Goal: Task Accomplishment & Management: Manage account settings

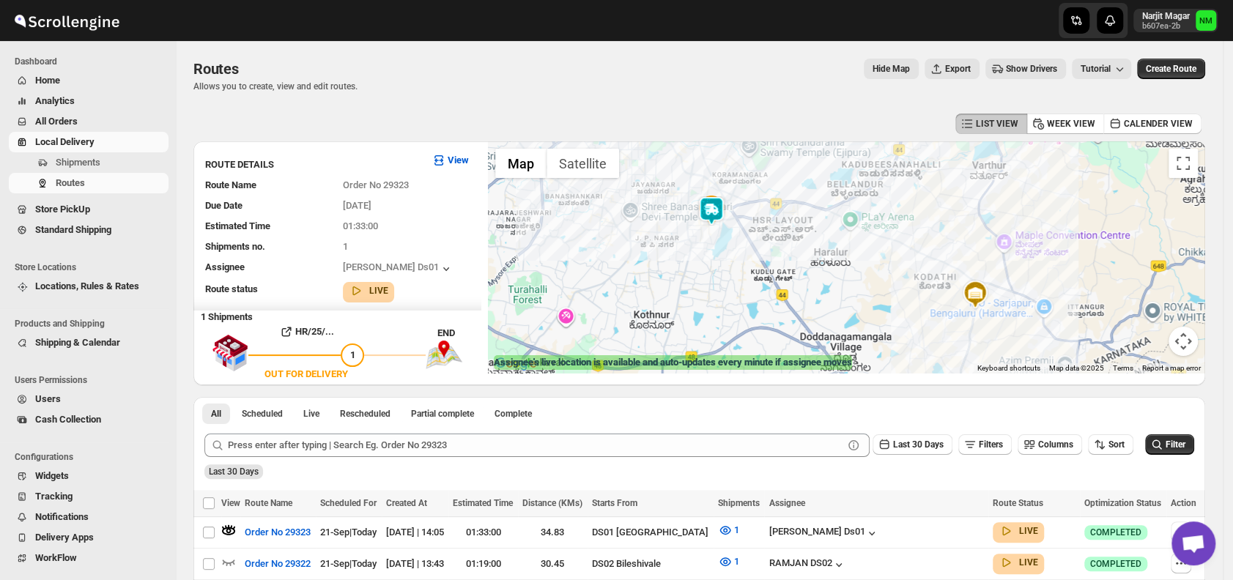
click at [104, 161] on span "Shipments" at bounding box center [111, 162] width 110 height 15
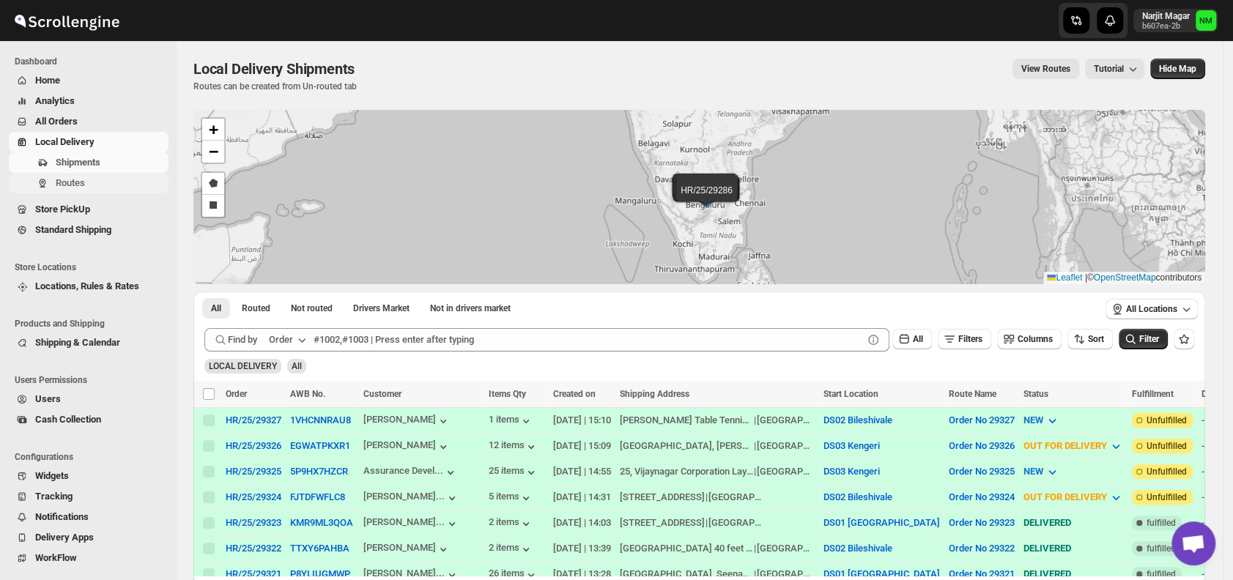
click at [77, 183] on span "Routes" at bounding box center [70, 182] width 29 height 11
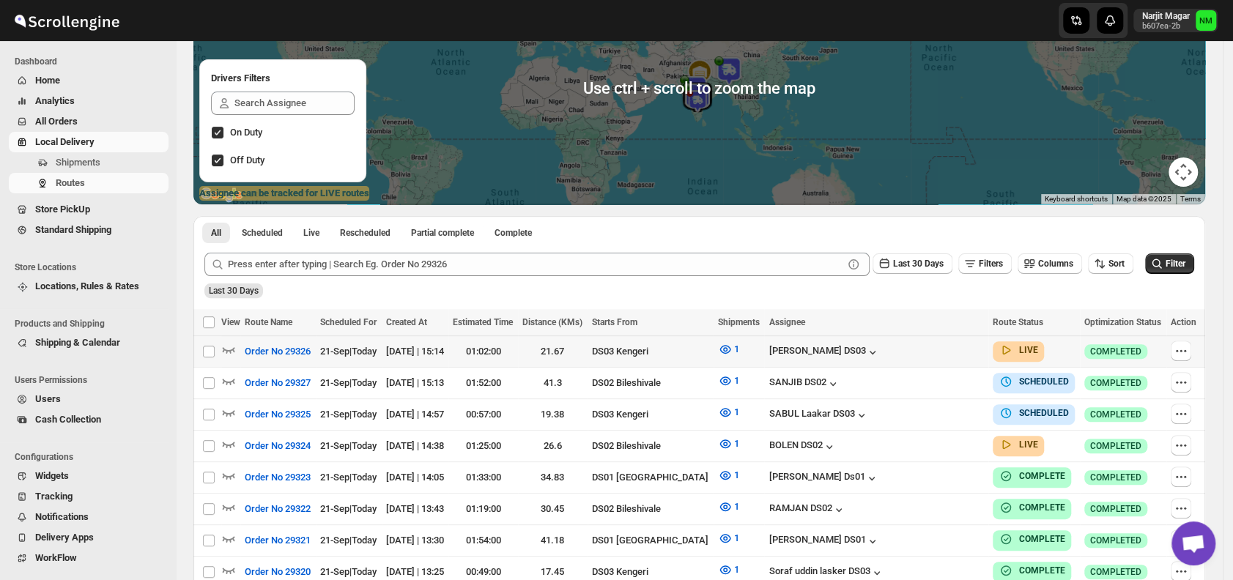
scroll to position [170, 0]
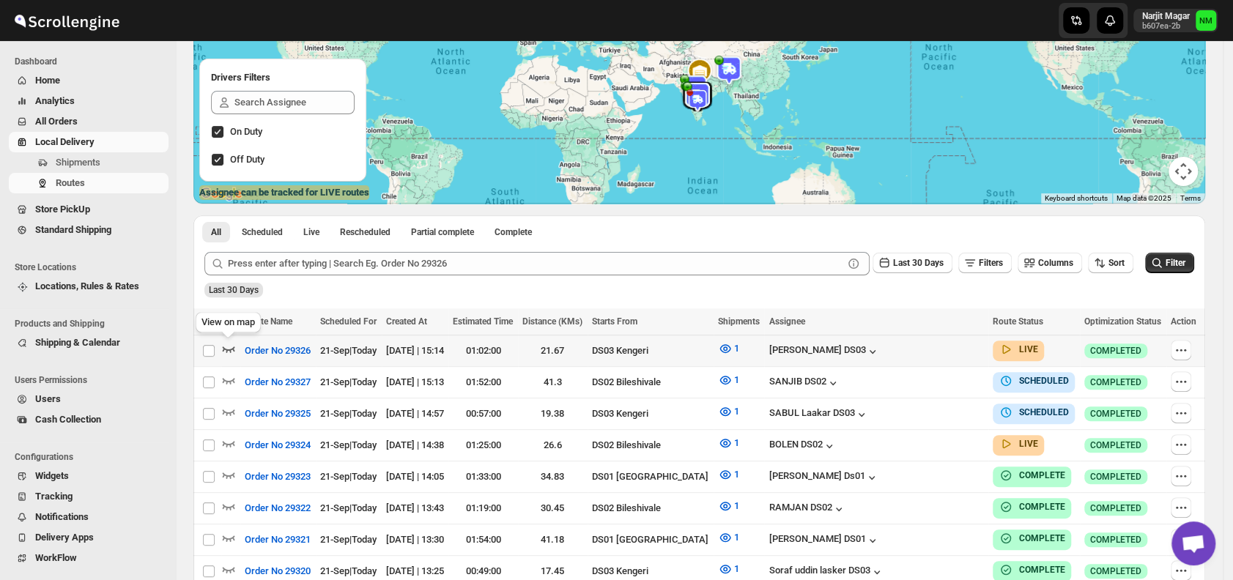
click at [231, 348] on icon "button" at bounding box center [229, 349] width 12 height 6
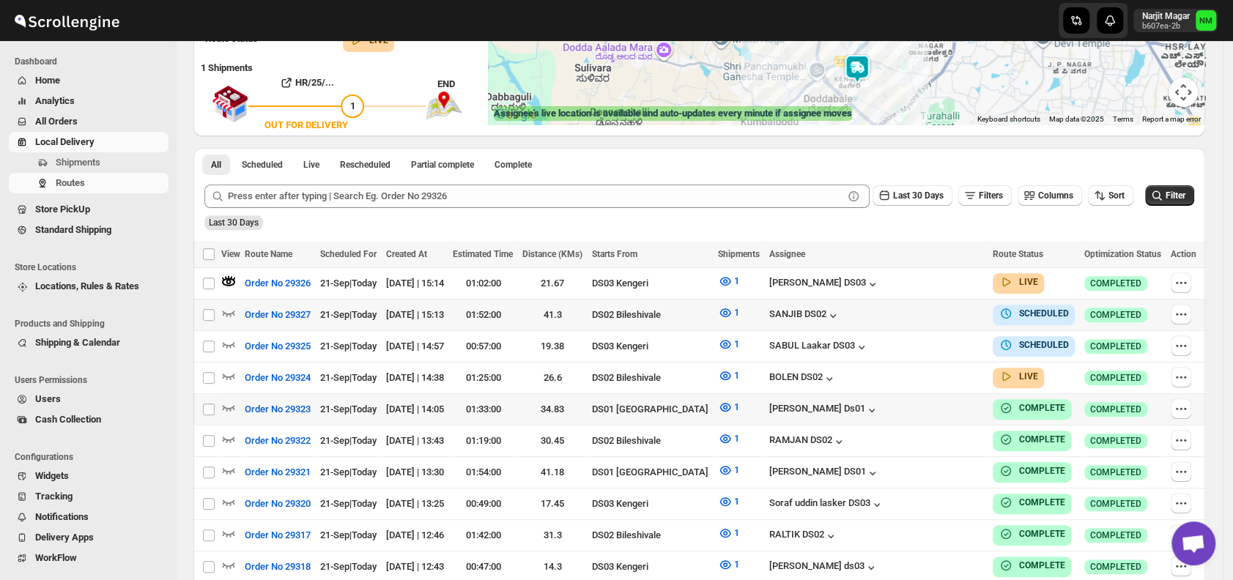
scroll to position [252, 0]
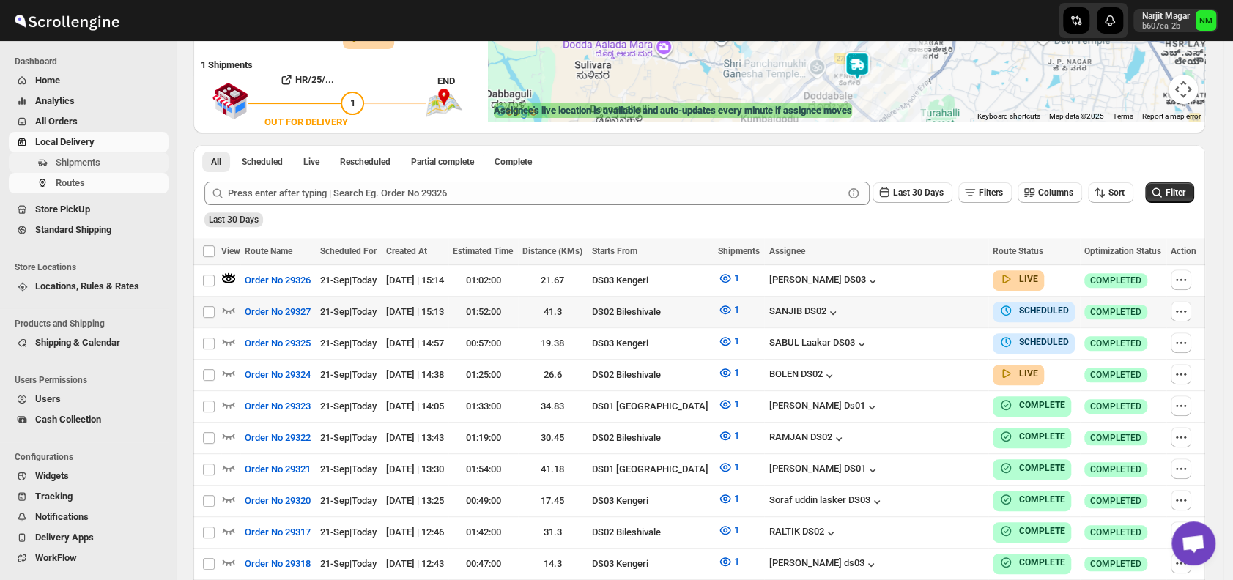
click at [99, 168] on span "Shipments" at bounding box center [78, 162] width 45 height 11
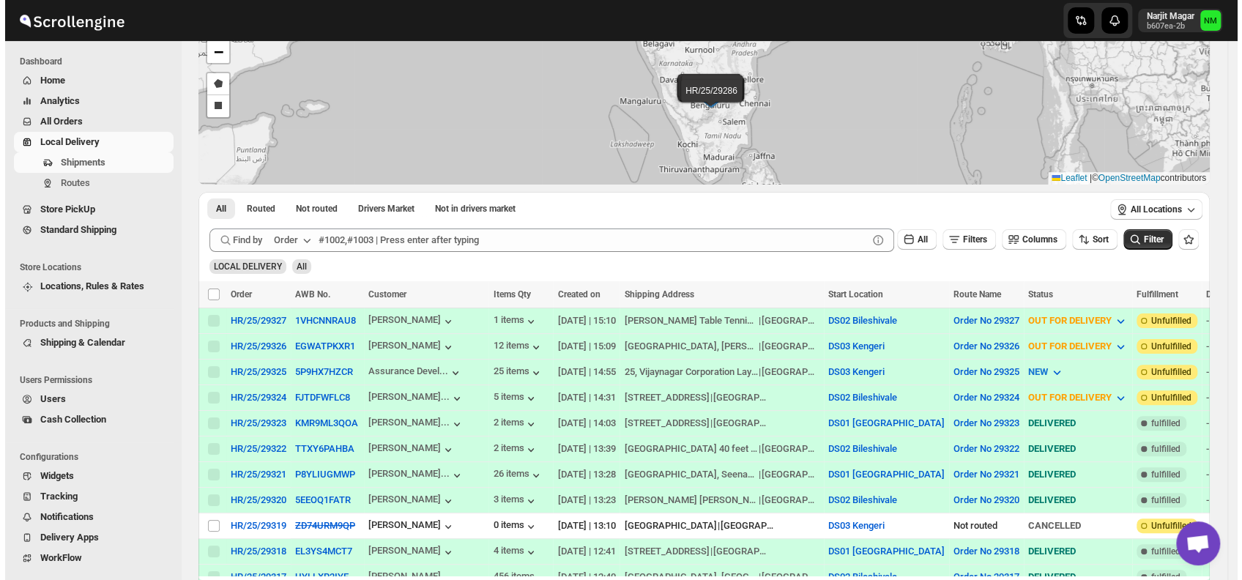
scroll to position [103, 0]
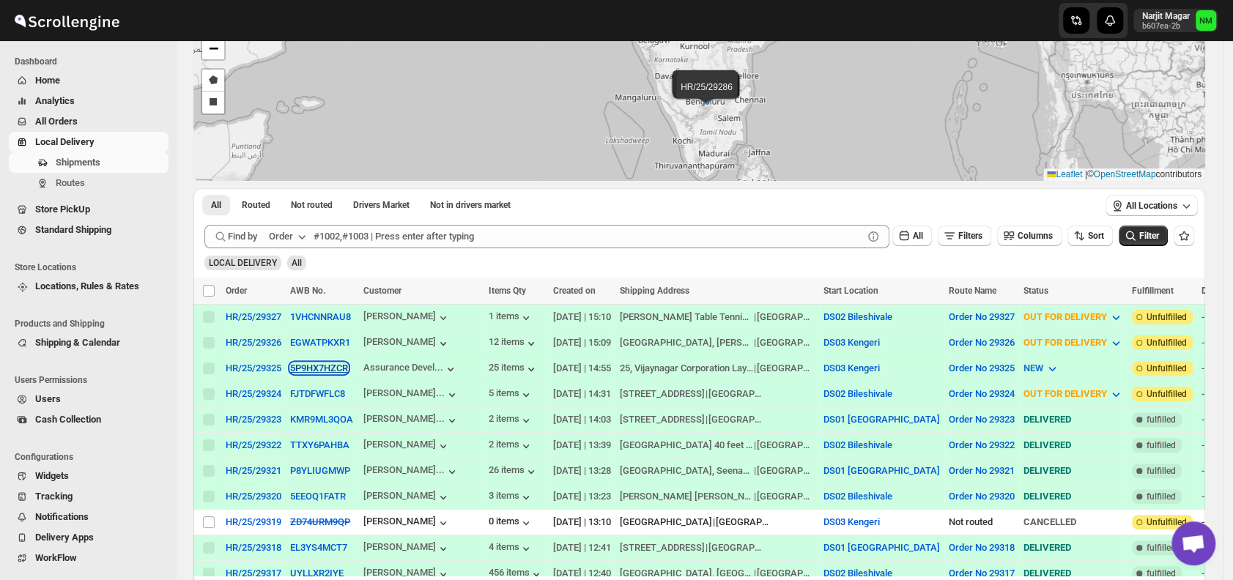
click at [305, 366] on button "5P9HX7HZCR" at bounding box center [319, 368] width 58 height 11
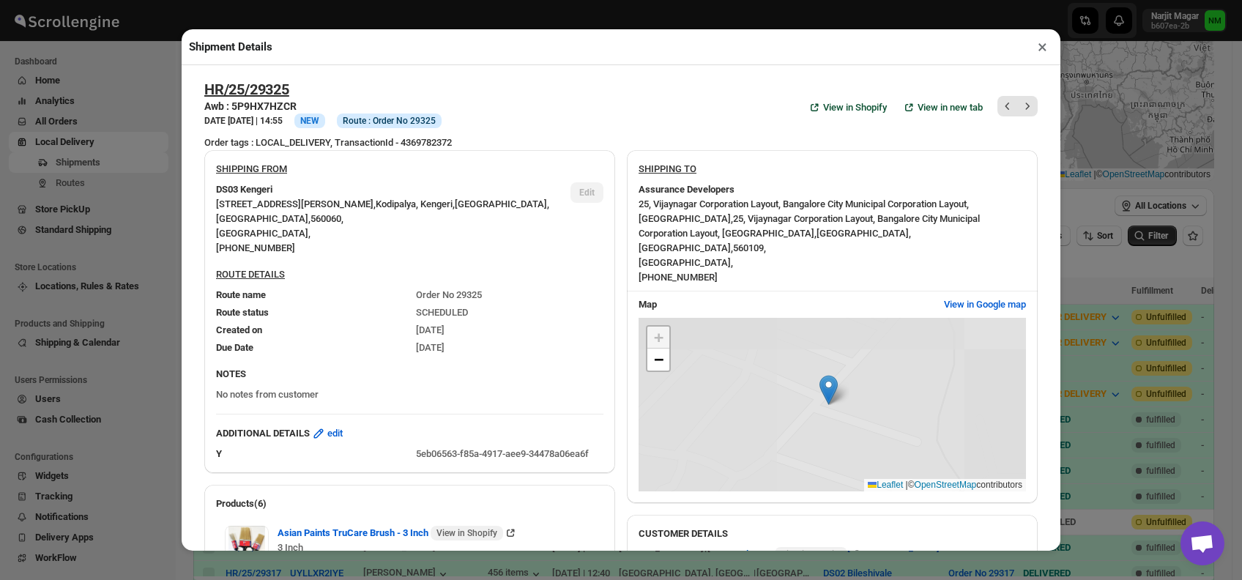
scroll to position [590, 0]
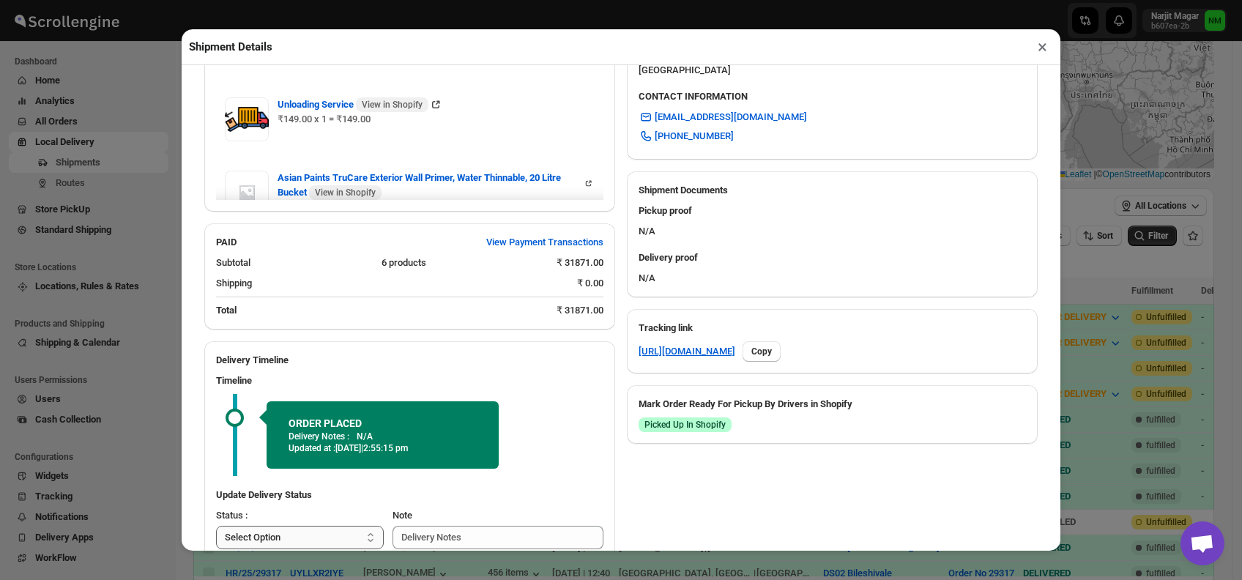
click at [313, 534] on select "Select Option PICKED UP OUT FOR DELIVERY RESCHEDULE DELIVERED CANCELLED" at bounding box center [300, 537] width 168 height 23
select select "PICKED_UP"
click at [216, 526] on select "Select Option PICKED UP OUT FOR DELIVERY RESCHEDULE DELIVERED CANCELLED" at bounding box center [300, 537] width 168 height 23
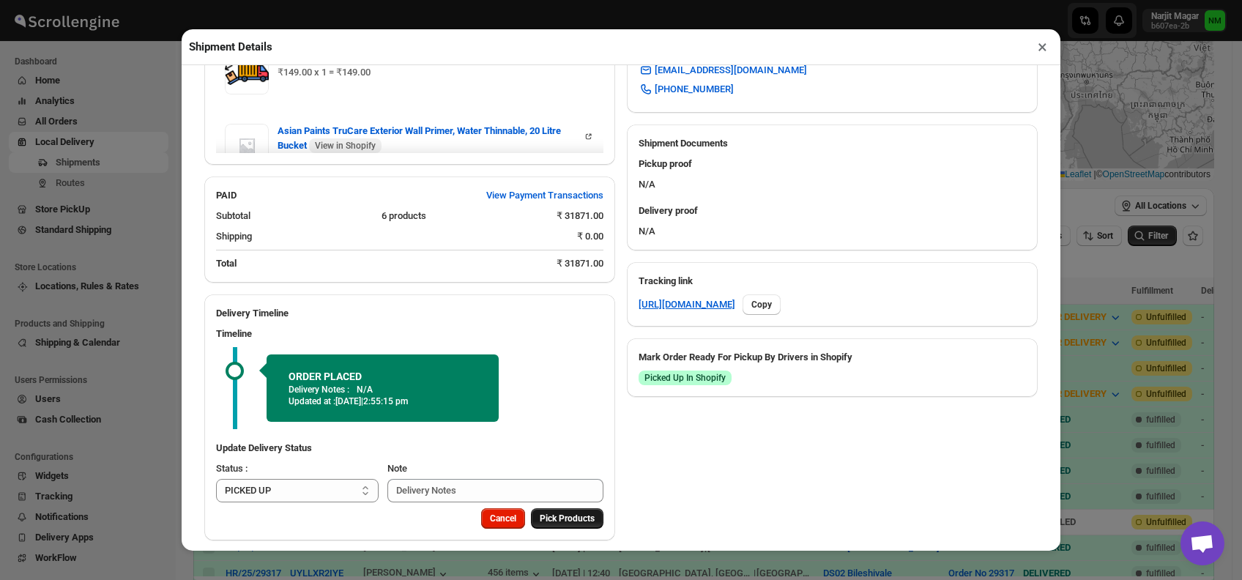
click at [548, 513] on span "Pick Products" at bounding box center [567, 519] width 55 height 12
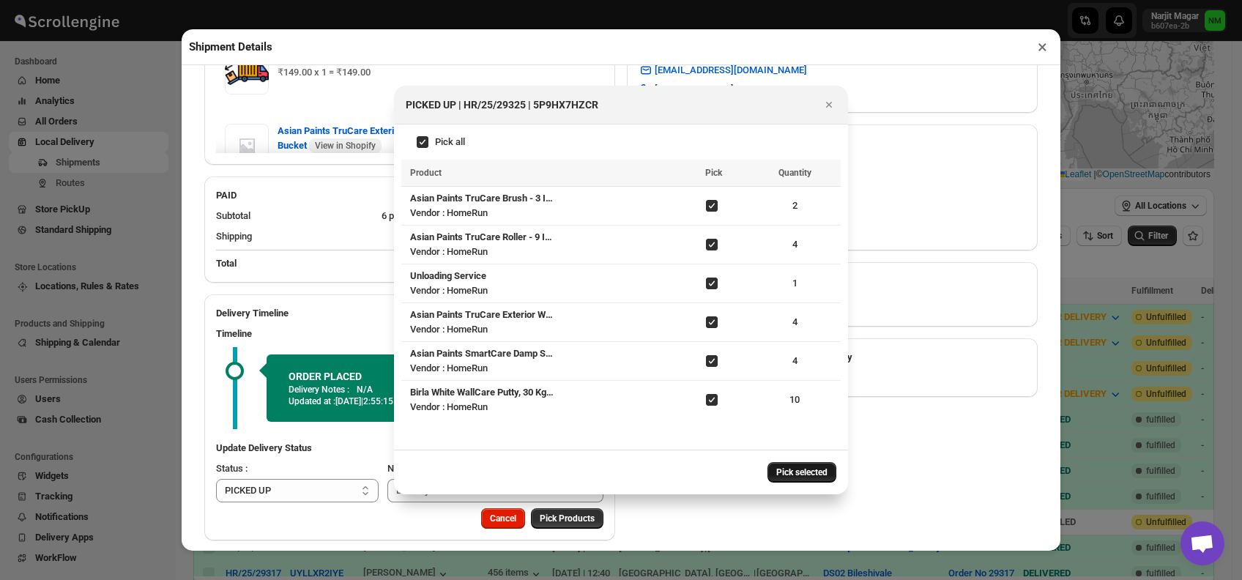
click at [787, 475] on span "Pick selected" at bounding box center [801, 473] width 51 height 12
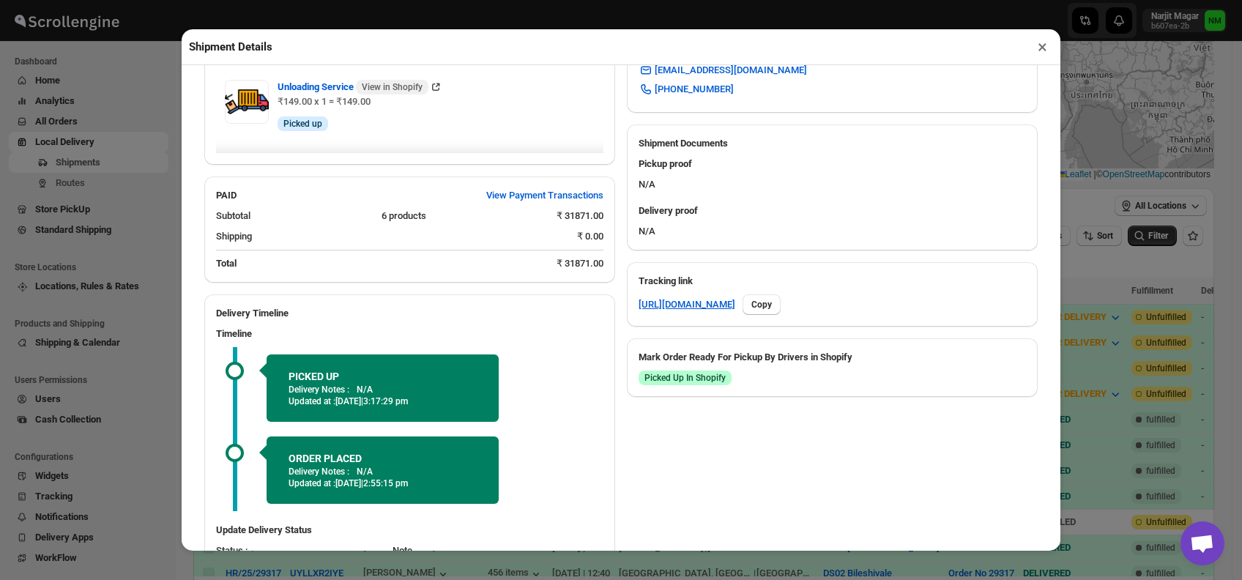
scroll to position [719, 0]
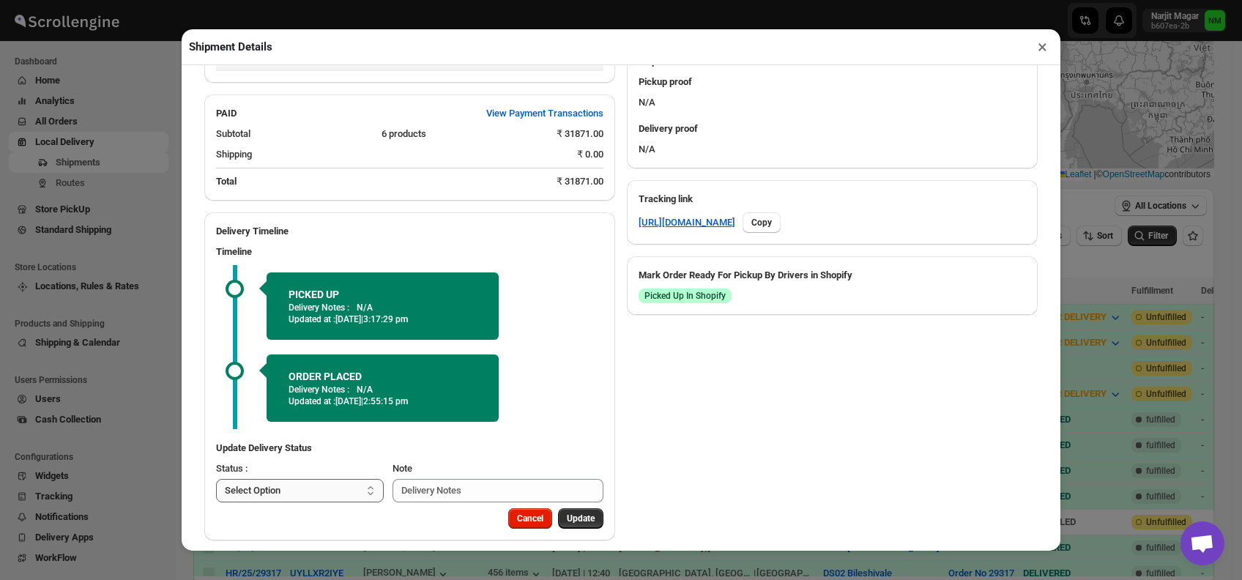
click at [346, 479] on select "Select Option PICKED UP OUT FOR DELIVERY RESCHEDULE DELIVERED CANCELLED" at bounding box center [300, 490] width 168 height 23
select select "OUT_FOR_DELIVERY"
click at [216, 479] on select "Select Option PICKED UP OUT FOR DELIVERY RESCHEDULE DELIVERED CANCELLED" at bounding box center [300, 490] width 168 height 23
click at [568, 513] on span "Update" at bounding box center [581, 519] width 28 height 12
select select
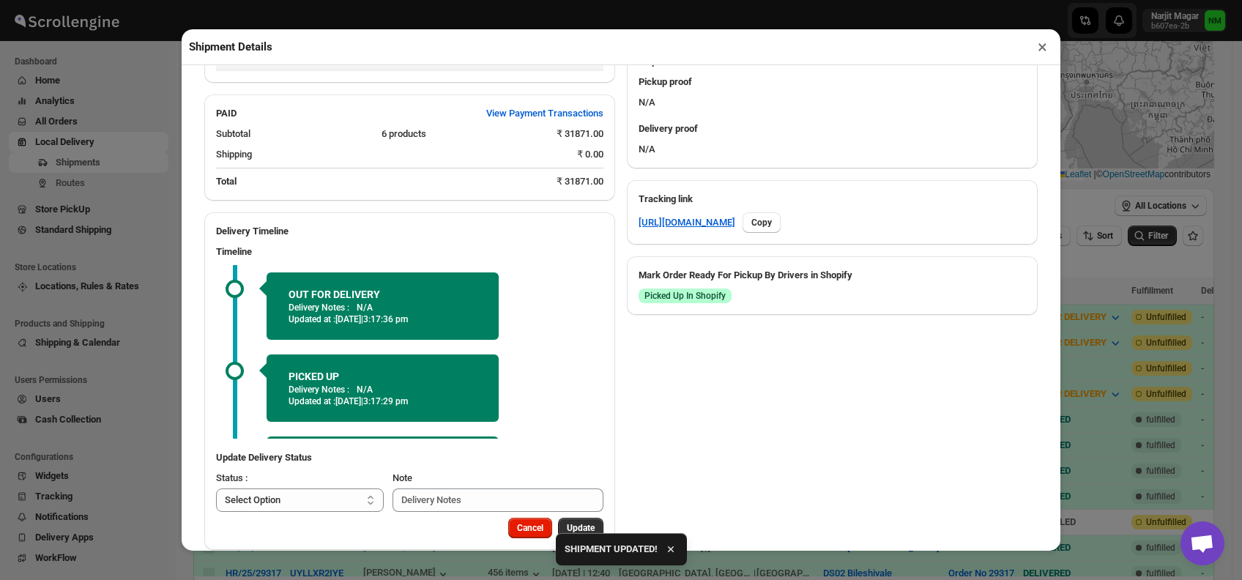
click at [1038, 55] on button "×" at bounding box center [1042, 47] width 21 height 21
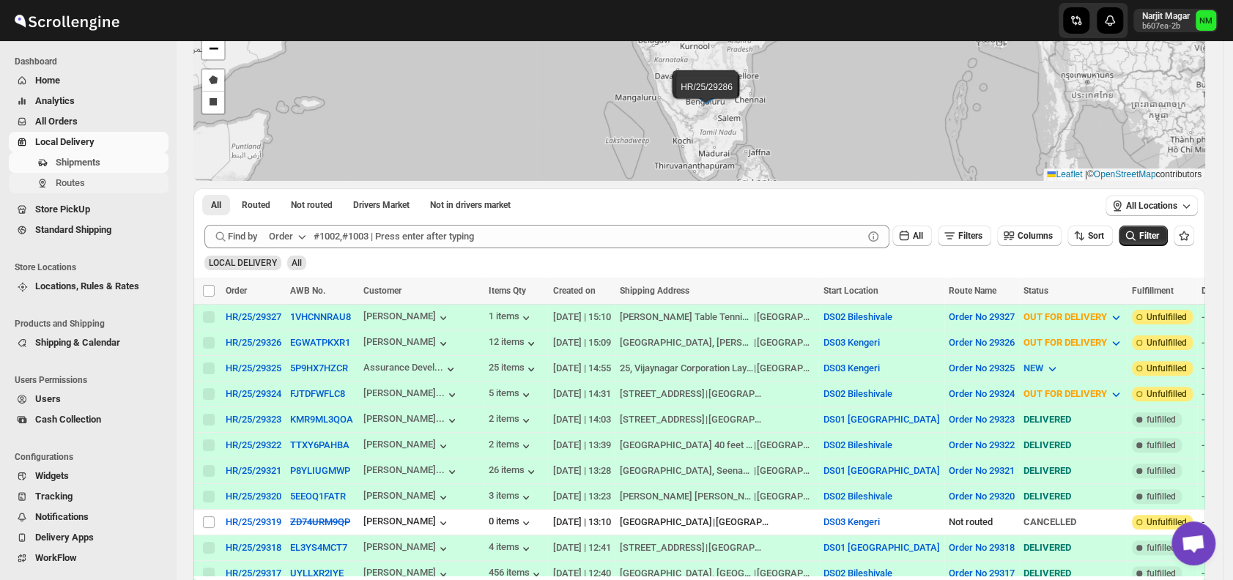
click at [95, 186] on span "Routes" at bounding box center [111, 183] width 110 height 15
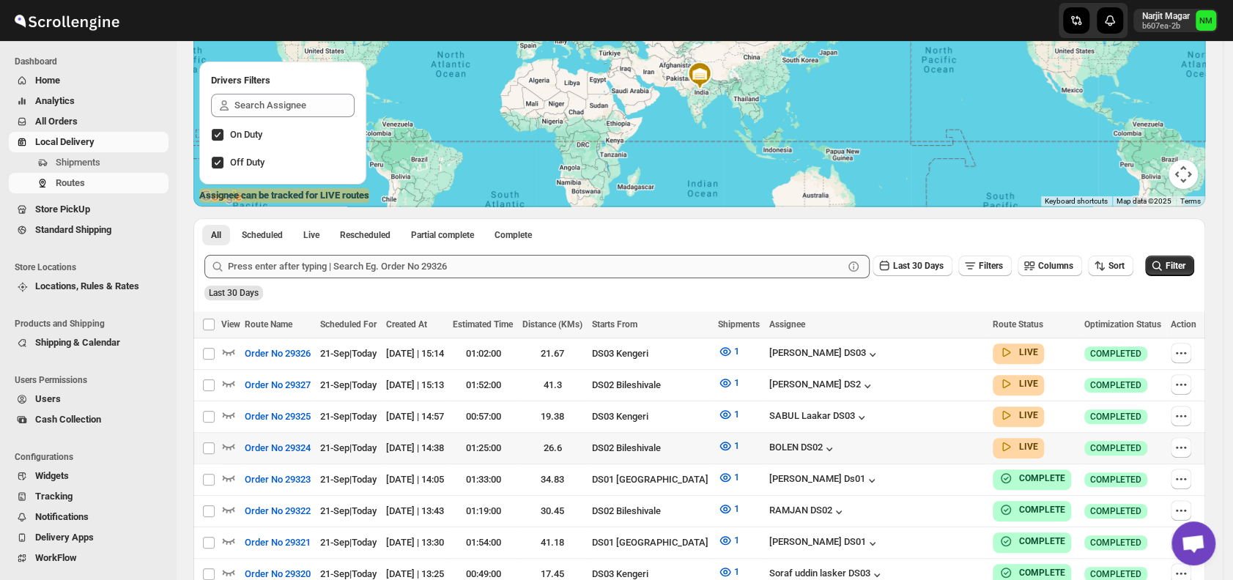
scroll to position [168, 0]
click at [228, 412] on icon "button" at bounding box center [228, 414] width 15 height 15
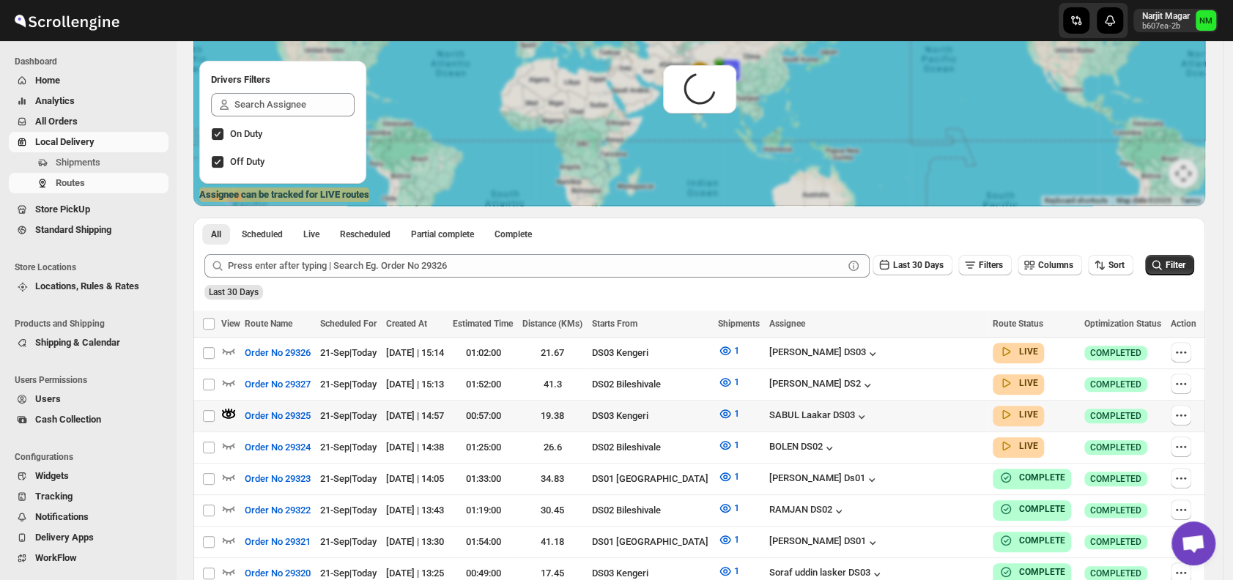
scroll to position [0, 0]
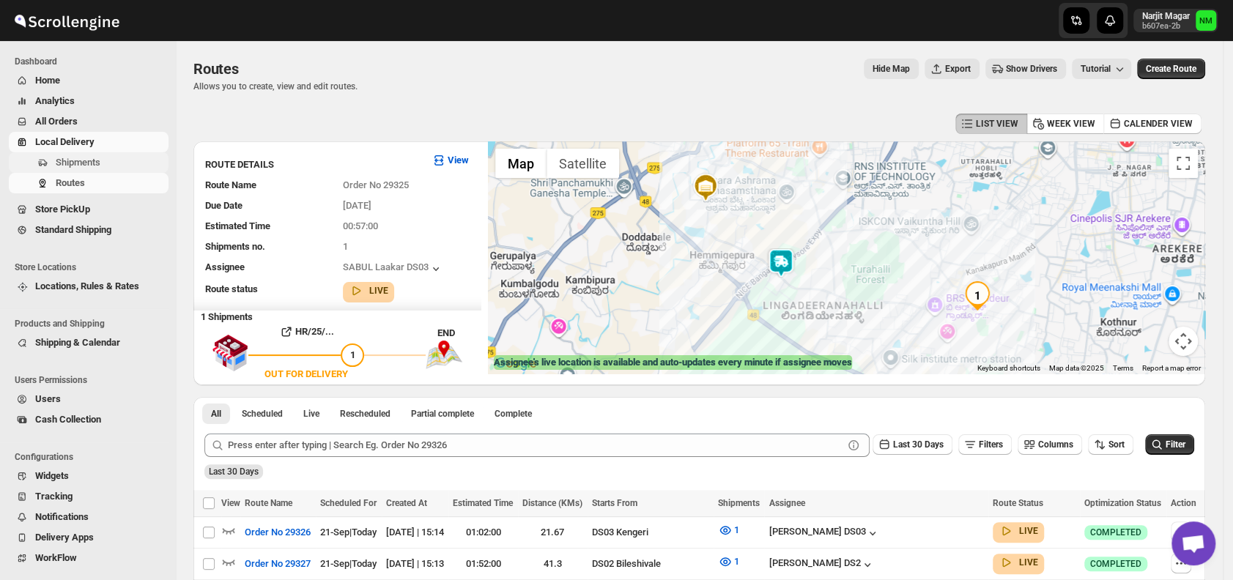
click at [70, 167] on span "Shipments" at bounding box center [78, 162] width 45 height 11
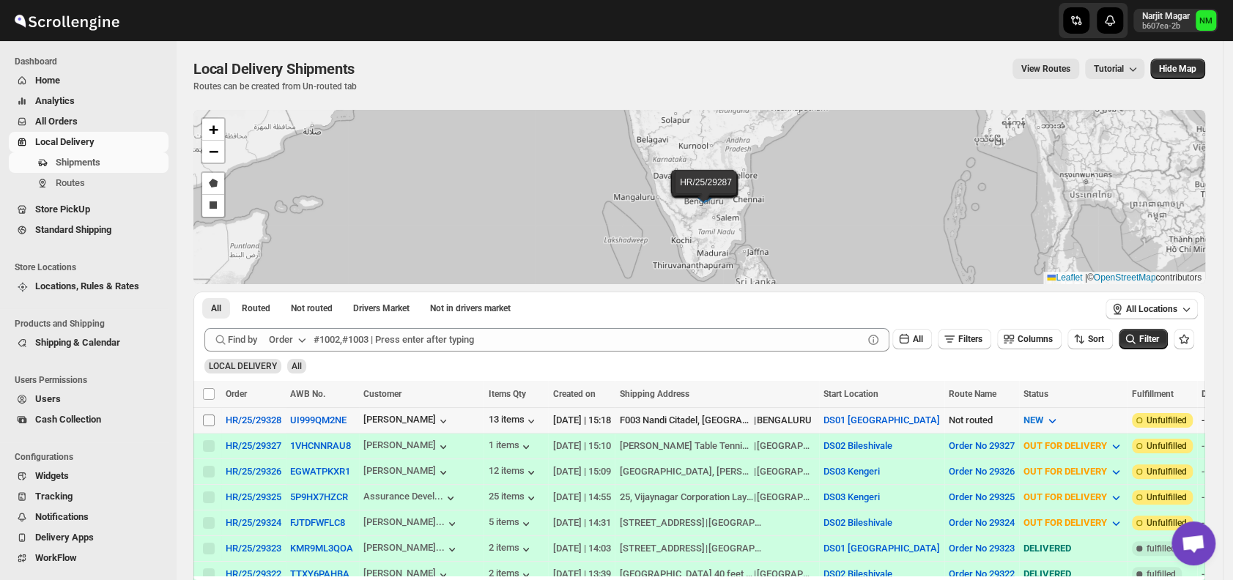
click at [214, 419] on input "Select shipment" at bounding box center [209, 421] width 12 height 12
checkbox input "true"
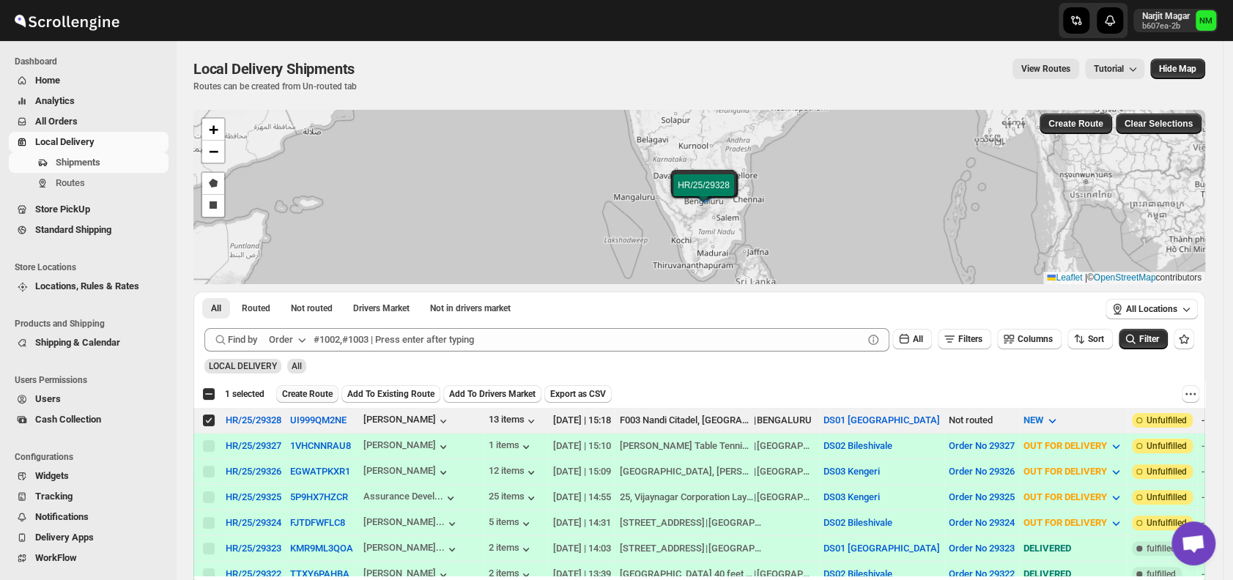
click at [296, 396] on span "Create Route" at bounding box center [307, 394] width 51 height 12
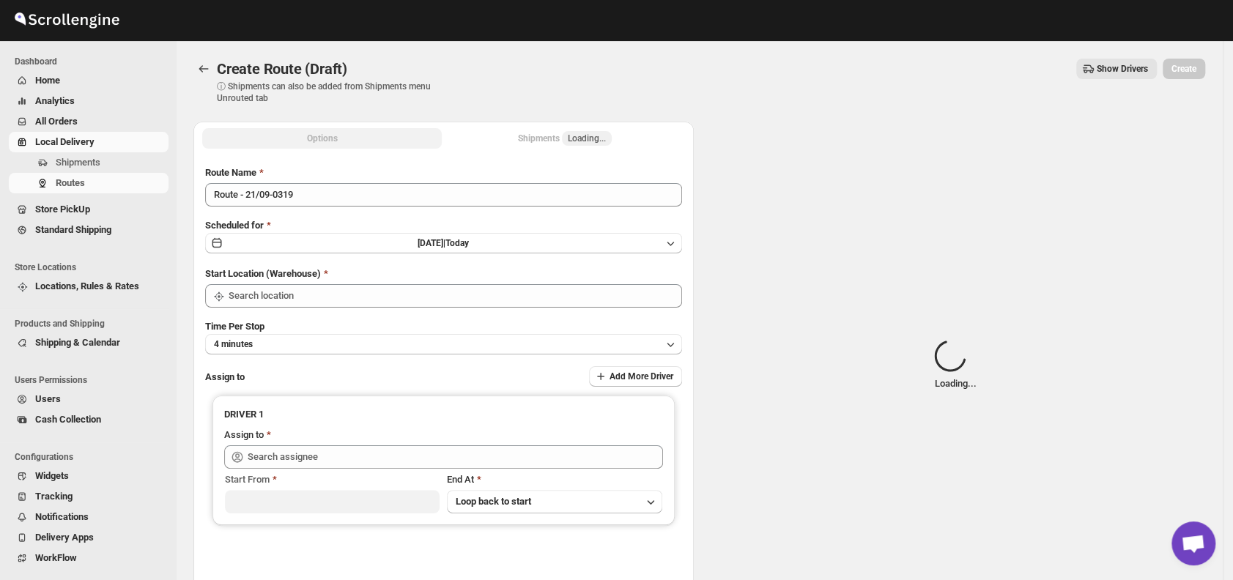
type input "DS01 [GEOGRAPHIC_DATA]"
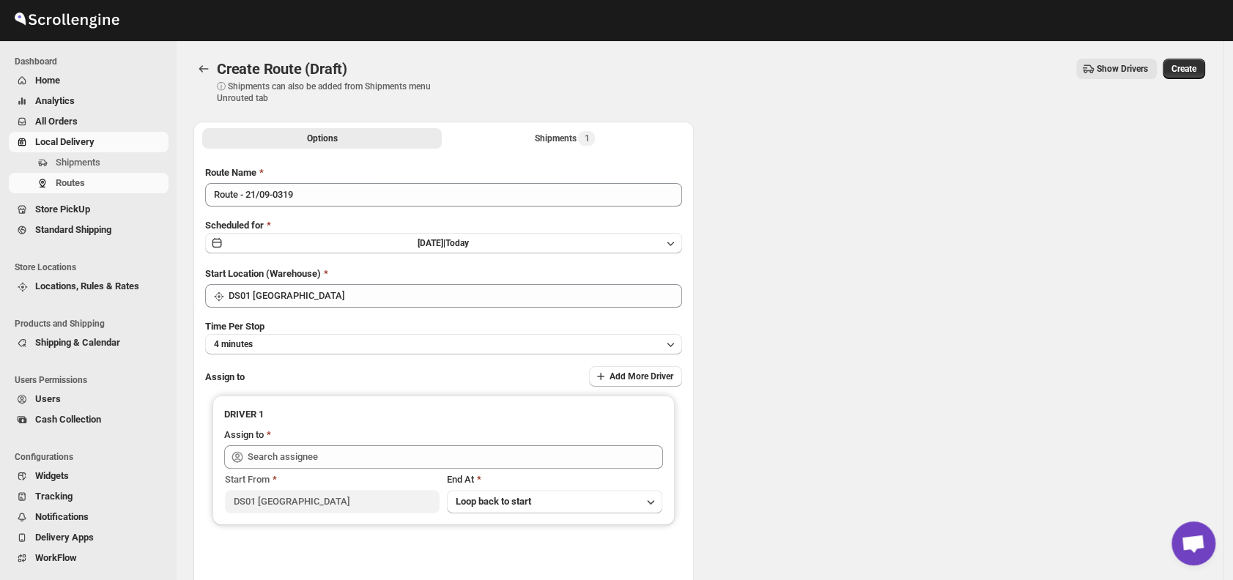
type input "DS01 [GEOGRAPHIC_DATA]"
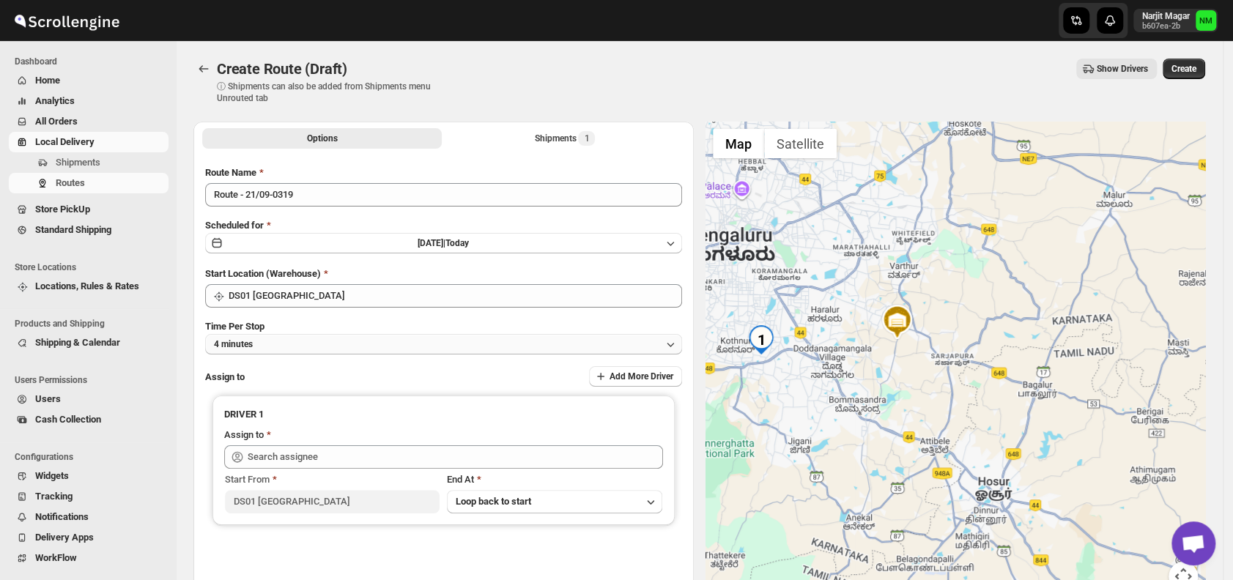
click at [333, 346] on button "4 minutes" at bounding box center [443, 344] width 477 height 21
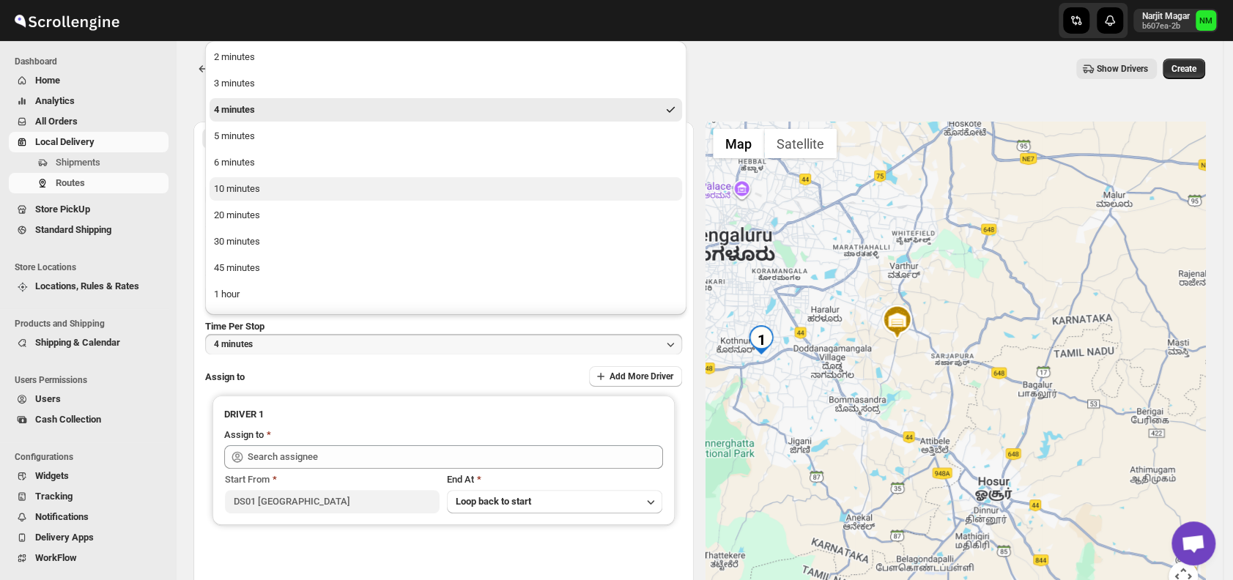
click at [258, 187] on div "10 minutes" at bounding box center [237, 189] width 46 height 15
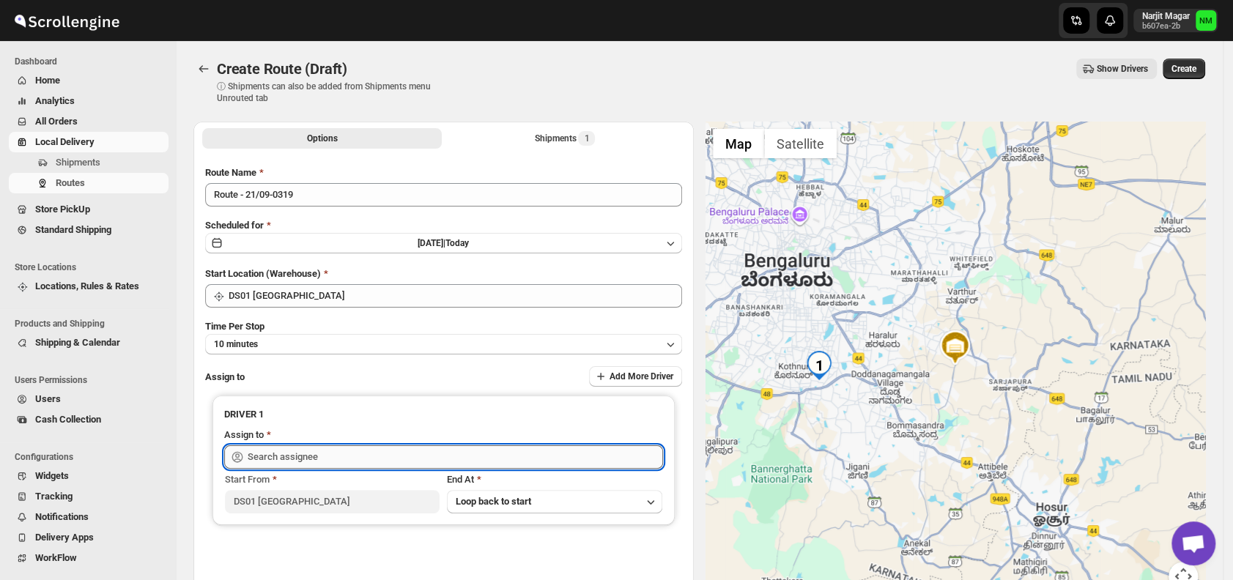
click at [392, 460] on input "text" at bounding box center [455, 456] width 415 height 23
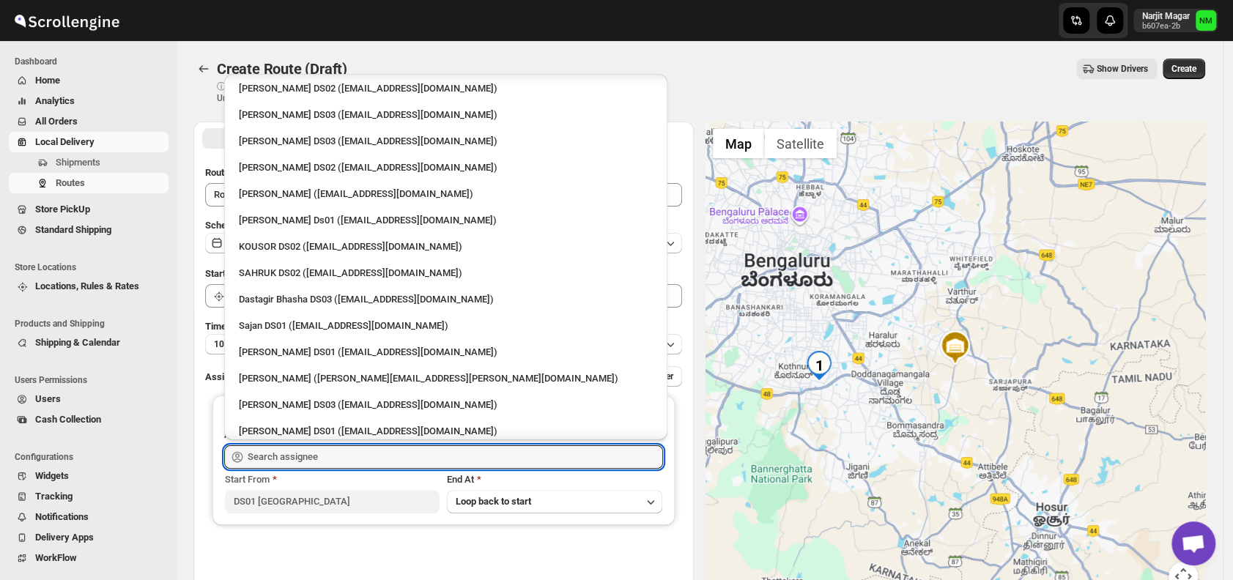
scroll to position [733, 0]
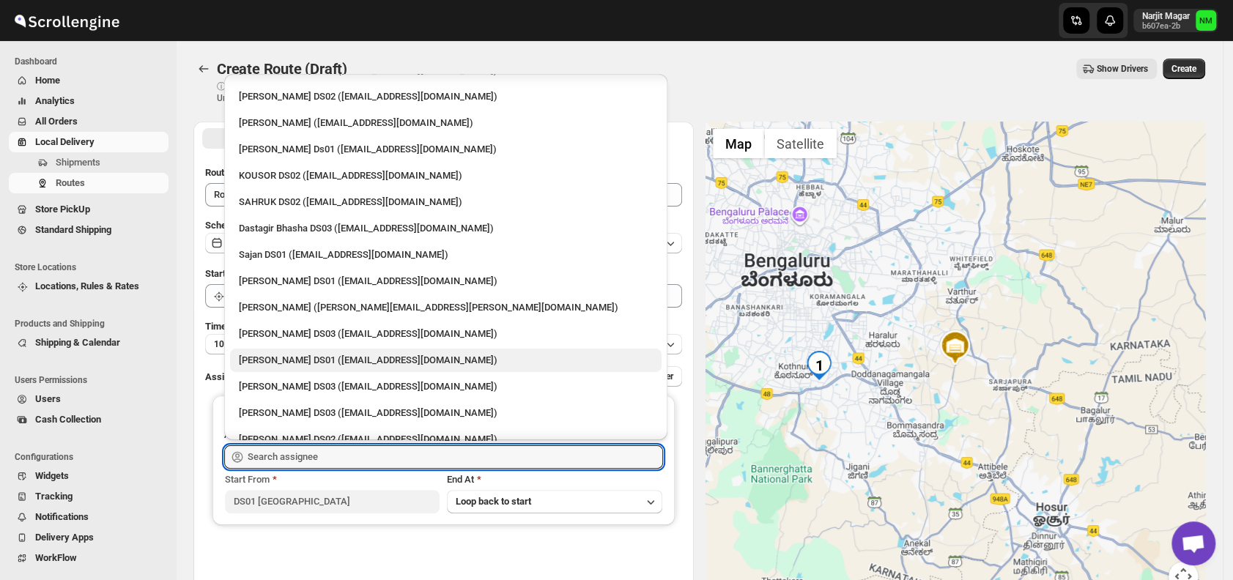
click at [280, 354] on div "[PERSON_NAME] DS01 ([EMAIL_ADDRESS][DOMAIN_NAME])" at bounding box center [446, 360] width 414 height 15
type input "[PERSON_NAME] DS01 ([EMAIL_ADDRESS][DOMAIN_NAME])"
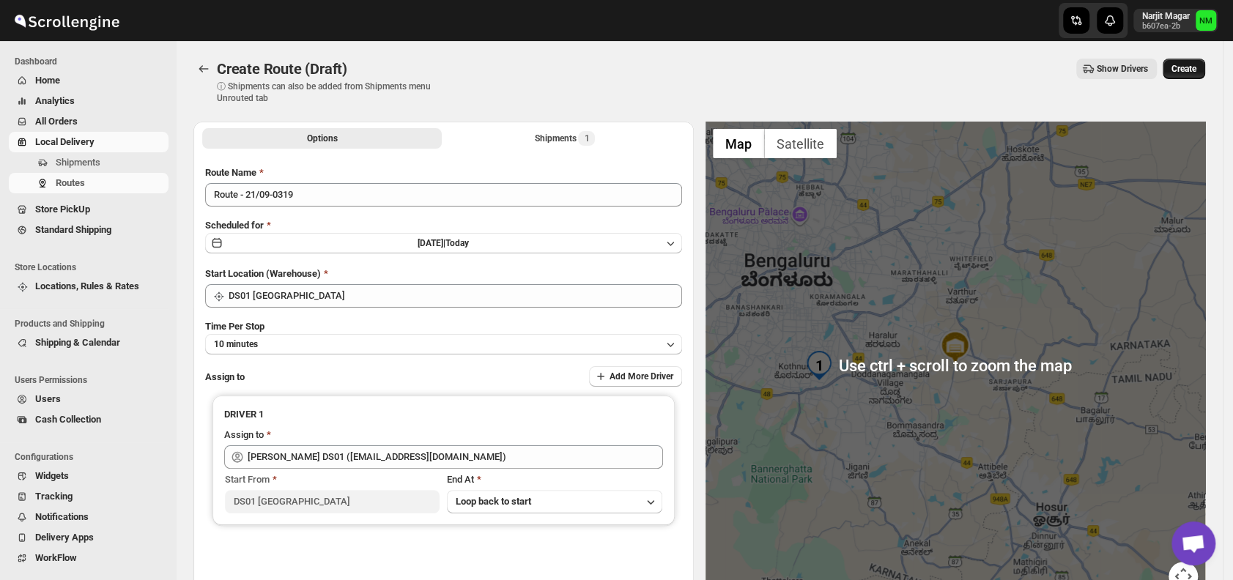
click at [1184, 66] on span "Create" at bounding box center [1183, 69] width 25 height 12
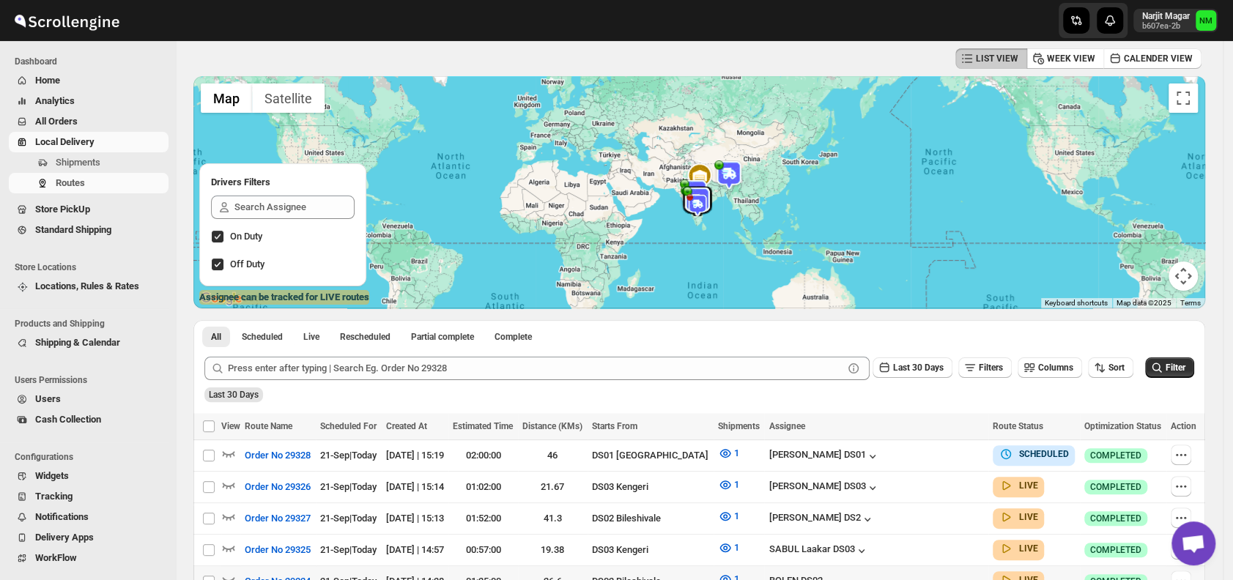
scroll to position [199, 0]
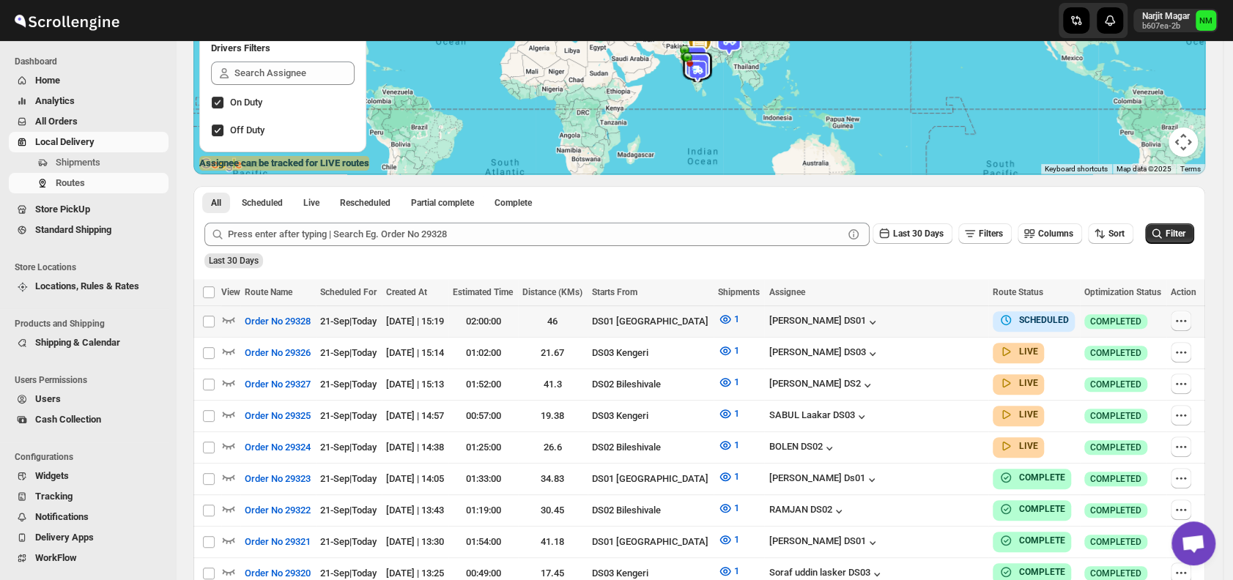
click at [1184, 312] on button "button" at bounding box center [1180, 321] width 21 height 21
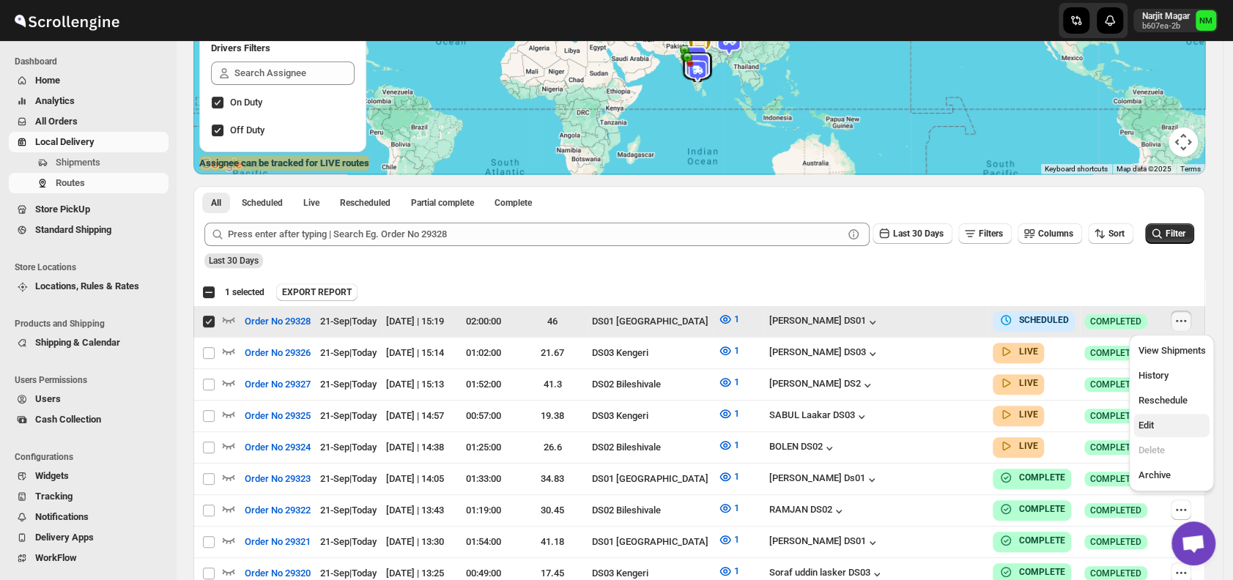
click at [1148, 426] on span "Edit" at bounding box center [1144, 425] width 15 height 11
checkbox input "false"
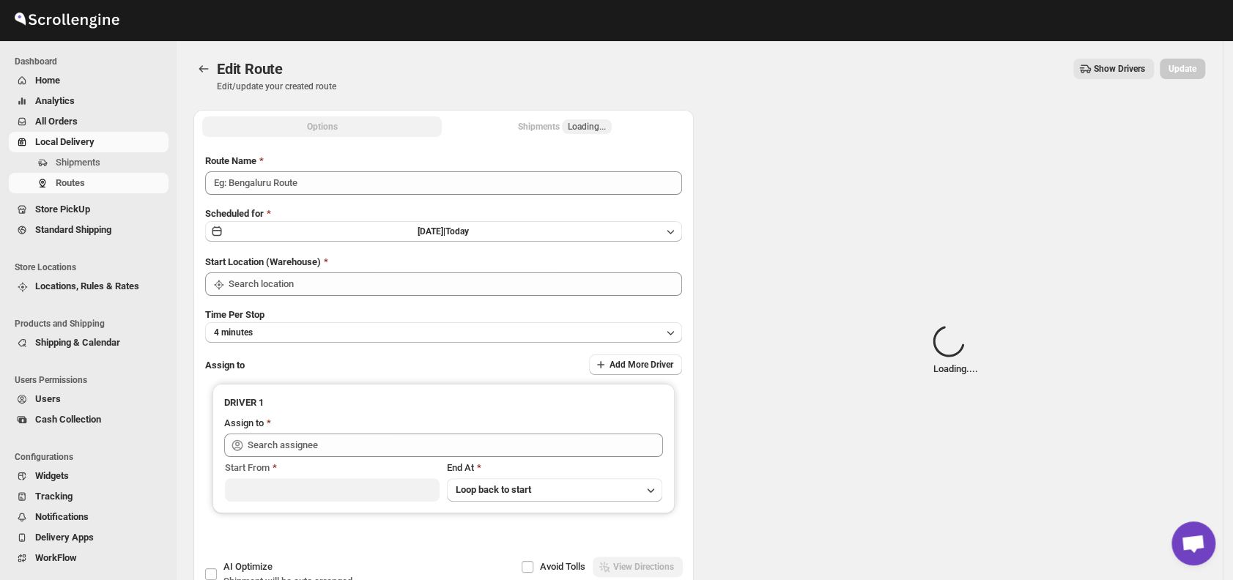
type input "Order No 29328"
type input "DS01 [GEOGRAPHIC_DATA]"
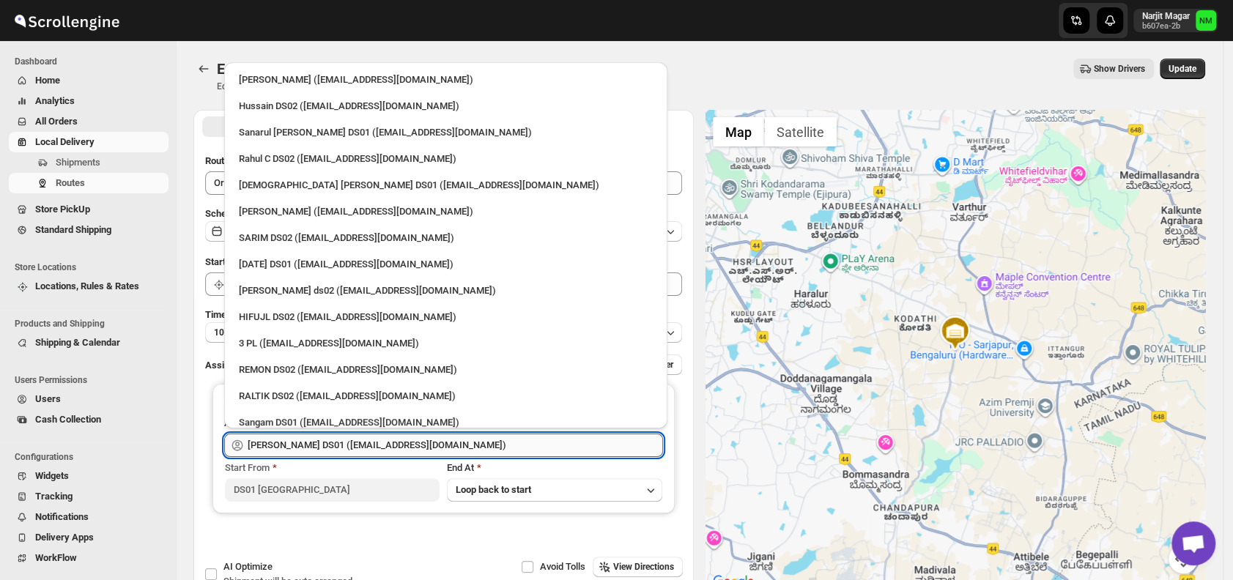
click at [469, 449] on input "[PERSON_NAME] DS01 ([EMAIL_ADDRESS][DOMAIN_NAME])" at bounding box center [455, 445] width 415 height 23
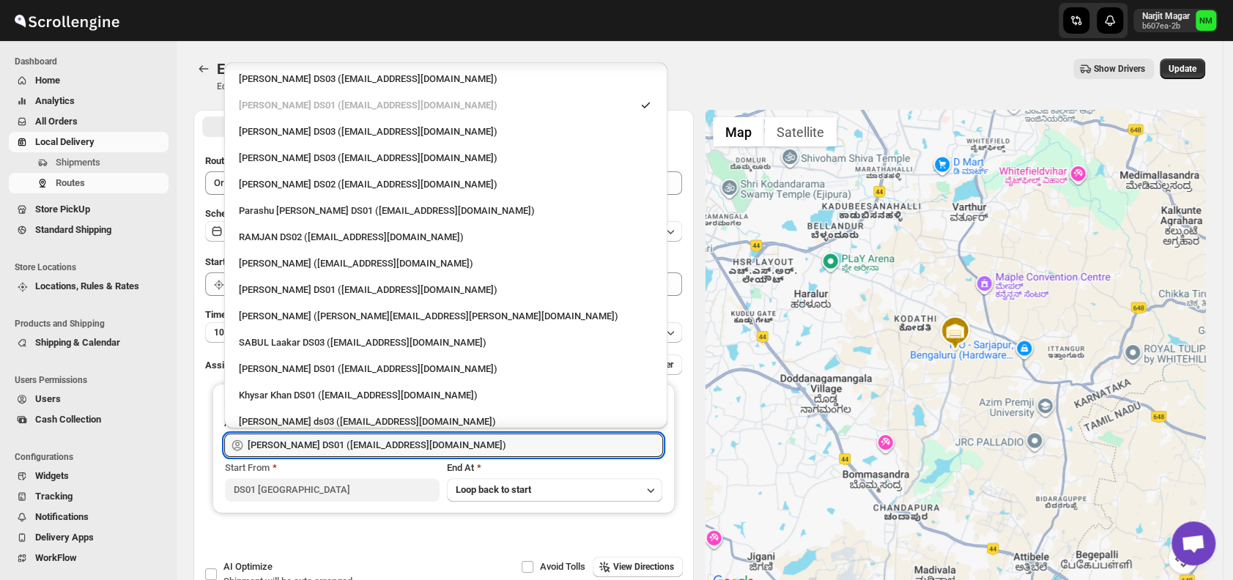
scroll to position [978, 0]
click at [263, 287] on div "[PERSON_NAME] DS01 ([EMAIL_ADDRESS][DOMAIN_NAME])" at bounding box center [446, 288] width 414 height 15
type input "[PERSON_NAME] DS01 ([EMAIL_ADDRESS][DOMAIN_NAME])"
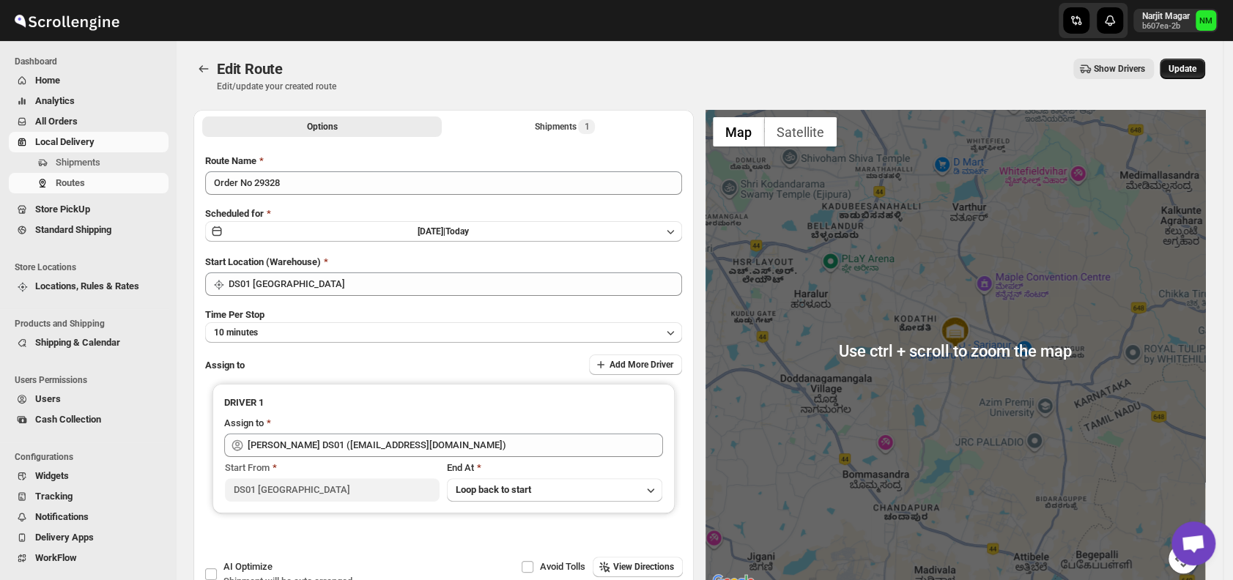
click at [1191, 69] on span "Update" at bounding box center [1182, 69] width 28 height 12
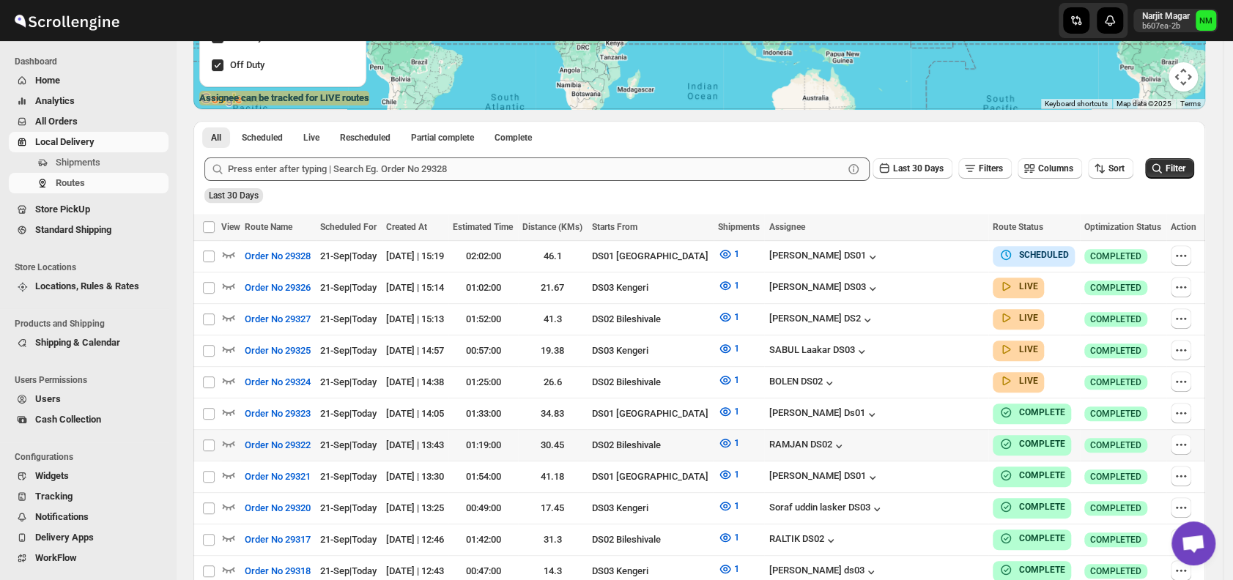
scroll to position [267, 0]
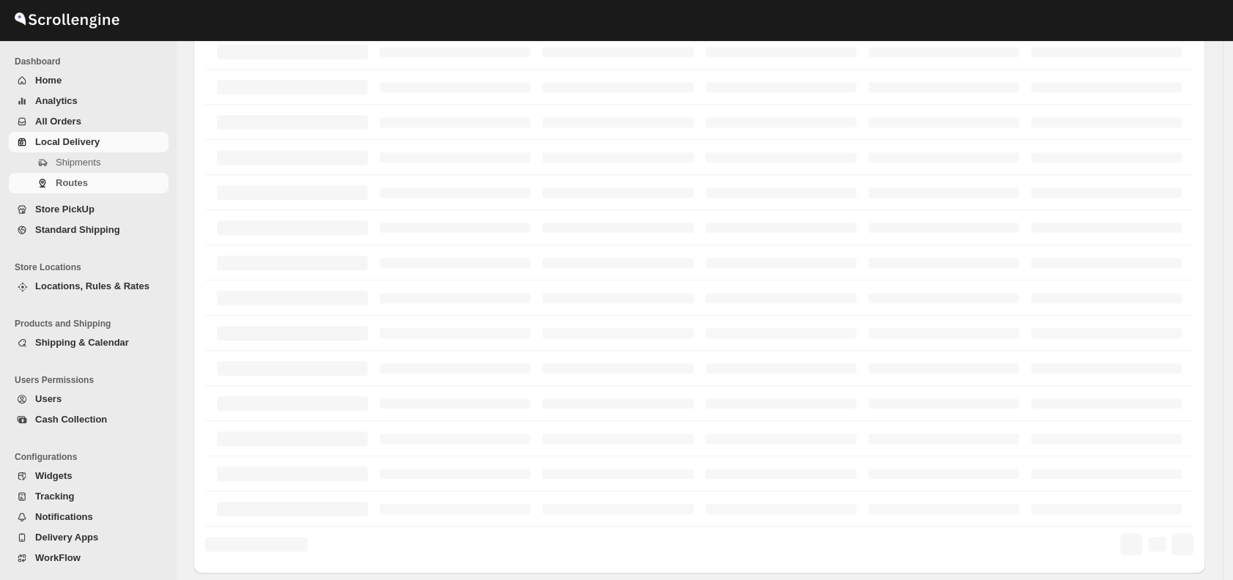
scroll to position [267, 0]
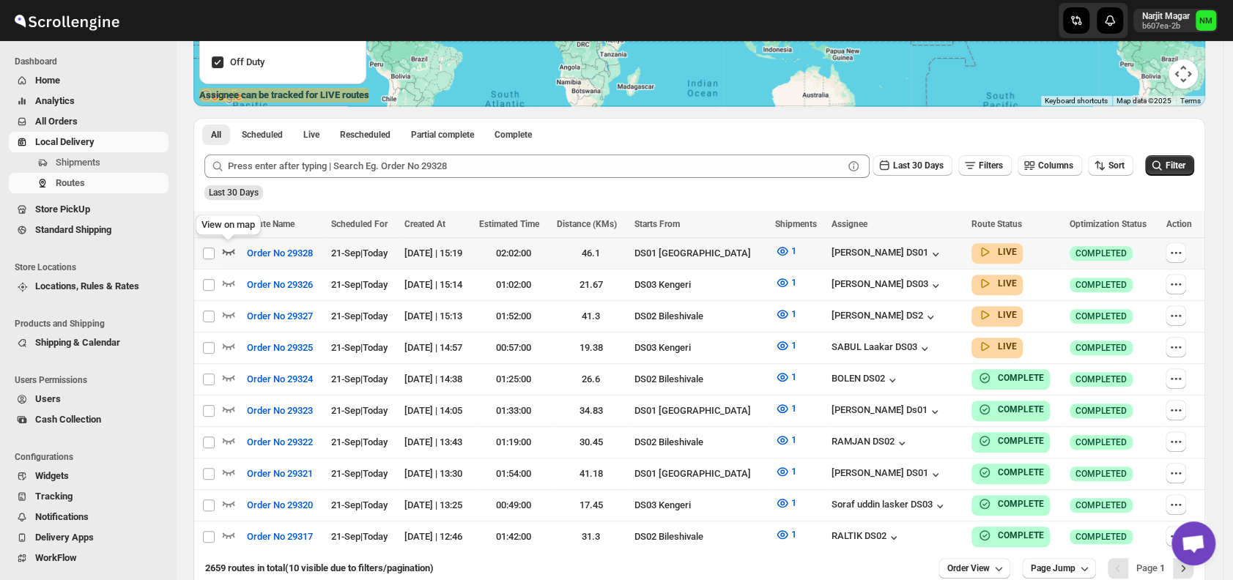
click at [231, 251] on icon "button" at bounding box center [229, 252] width 12 height 6
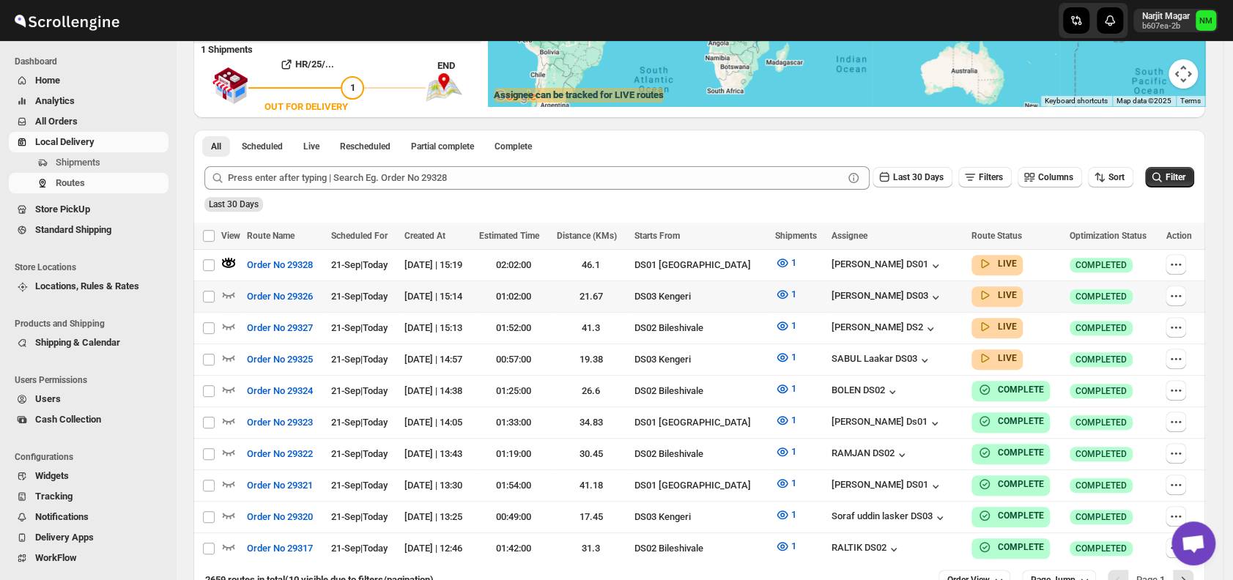
scroll to position [0, 0]
